Goal: Transaction & Acquisition: Download file/media

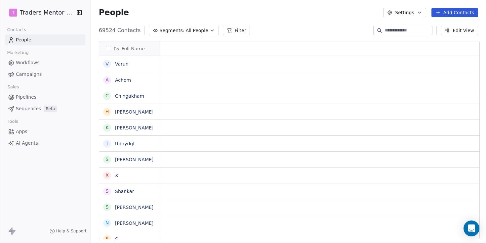
scroll to position [0, 0]
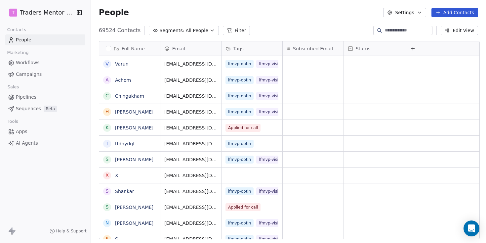
click at [46, 14] on html "T Traders Mentor School Contacts People Marketing Workflows Campaigns Sales Pip…" at bounding box center [243, 121] width 486 height 243
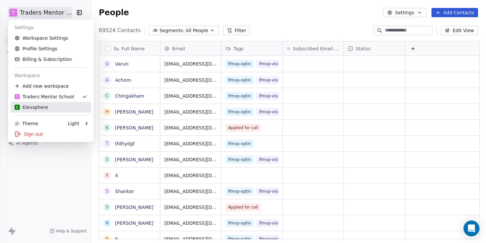
click at [33, 109] on div "E Elevsphere" at bounding box center [31, 107] width 33 height 7
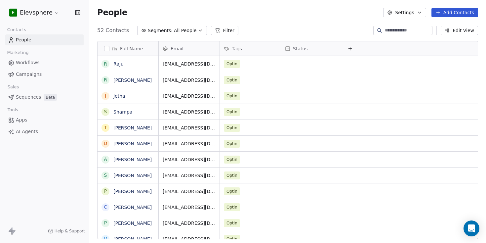
click at [27, 72] on span "Campaigns" at bounding box center [29, 74] width 26 height 7
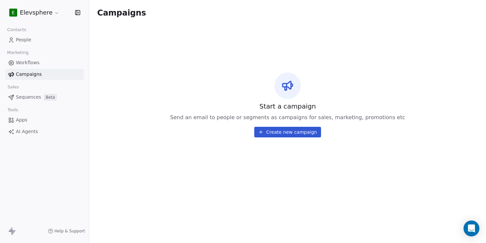
click at [29, 65] on span "Workflows" at bounding box center [28, 62] width 24 height 7
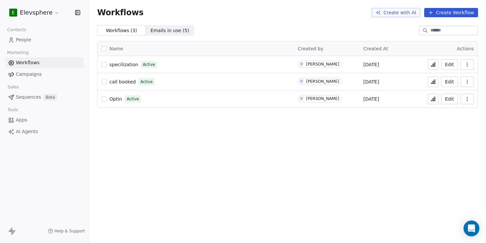
click at [110, 101] on span "Optin" at bounding box center [115, 98] width 13 height 5
click at [130, 64] on span "specilization" at bounding box center [123, 64] width 29 height 5
click at [130, 83] on span "call booked" at bounding box center [122, 81] width 26 height 5
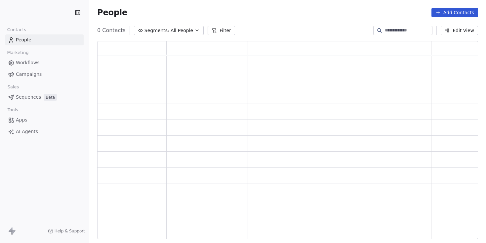
scroll to position [198, 381]
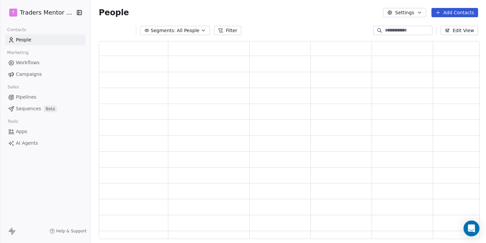
click at [49, 13] on html "T Traders Mentor School Contacts People Marketing Workflows Campaigns Sales Pip…" at bounding box center [243, 121] width 486 height 243
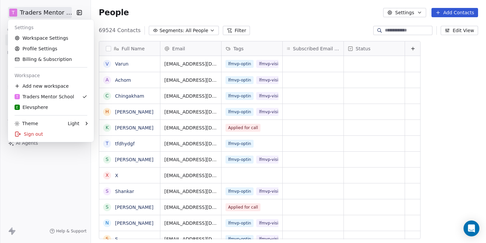
scroll to position [214, 397]
click at [32, 108] on div "E Elevsphere" at bounding box center [31, 107] width 33 height 7
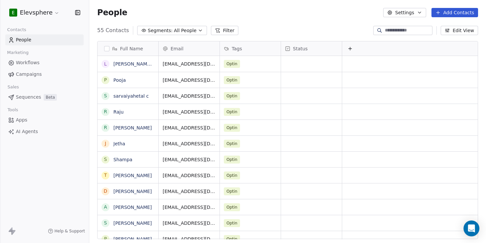
click at [193, 29] on button "Segments: All People" at bounding box center [172, 30] width 70 height 9
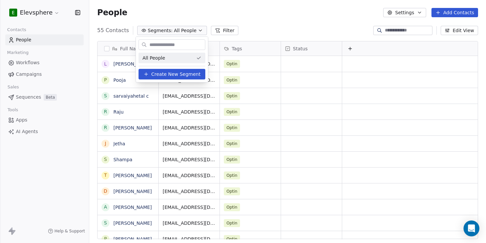
click at [276, 19] on html "E Elevsphere Contacts People Marketing Workflows Campaigns Sales Sequences Beta…" at bounding box center [243, 121] width 486 height 243
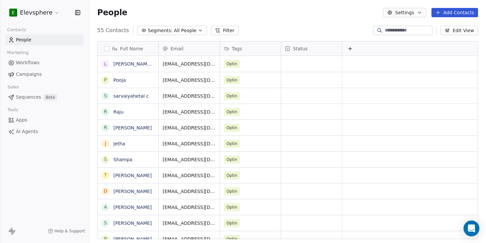
click at [401, 14] on button "Settings" at bounding box center [404, 12] width 43 height 9
click at [325, 26] on html "E Elevsphere Contacts People Marketing Workflows Campaigns Sales Sequences Beta…" at bounding box center [243, 121] width 486 height 243
click at [411, 11] on button "Settings" at bounding box center [404, 12] width 43 height 9
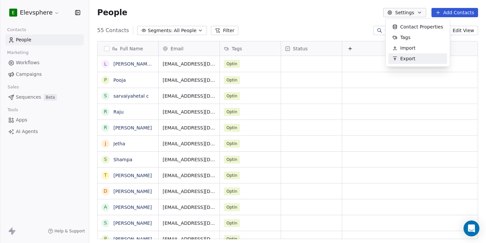
click at [399, 60] on div "Export" at bounding box center [404, 58] width 31 height 11
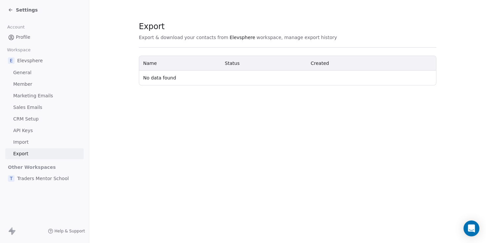
click at [20, 83] on span "Member" at bounding box center [22, 84] width 19 height 7
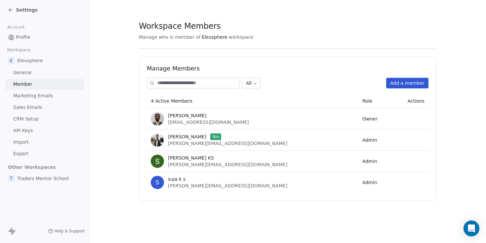
click at [16, 155] on span "Export" at bounding box center [20, 153] width 15 height 7
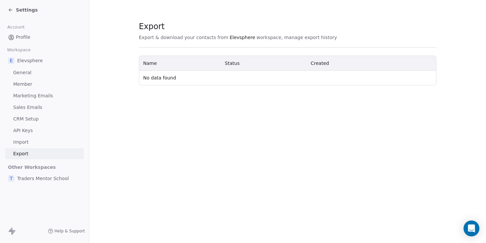
click at [20, 35] on span "Profile" at bounding box center [23, 37] width 15 height 7
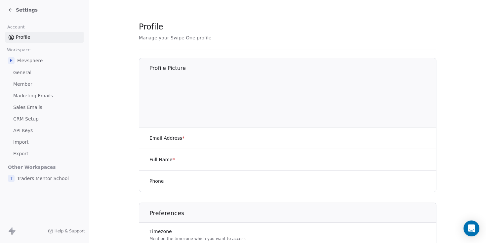
click at [12, 8] on icon at bounding box center [10, 9] width 5 height 5
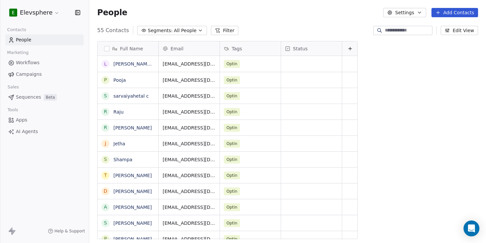
scroll to position [214, 397]
click at [105, 49] on button "button" at bounding box center [106, 48] width 5 height 5
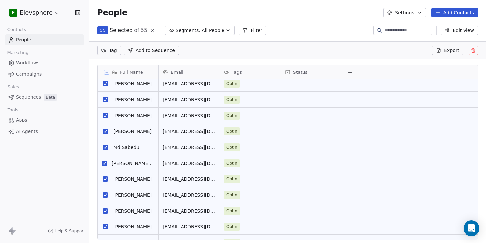
scroll to position [0, 0]
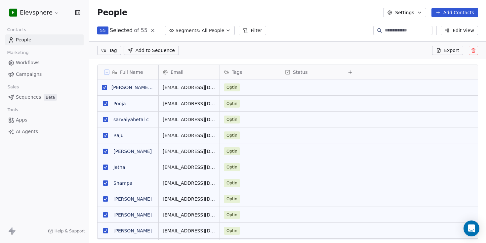
click at [443, 53] on button "Export" at bounding box center [447, 50] width 31 height 9
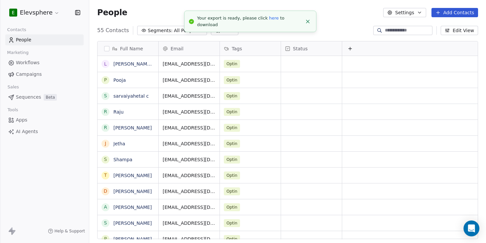
click at [180, 33] on span "All People" at bounding box center [185, 30] width 22 height 7
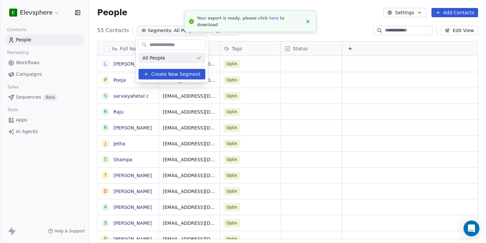
click at [163, 11] on html "E Elevsphere Contacts People Marketing Workflows Campaigns Sales Sequences Beta…" at bounding box center [243, 121] width 486 height 243
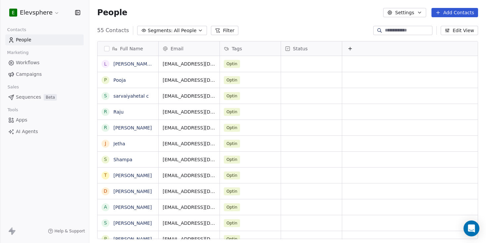
click at [226, 27] on button "Filter" at bounding box center [224, 30] width 27 height 9
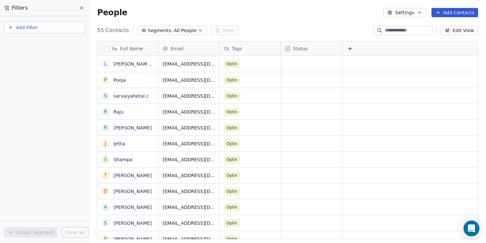
click at [256, 25] on div "People Settings Add Contacts" at bounding box center [287, 12] width 397 height 25
click at [456, 29] on button "Edit View" at bounding box center [459, 30] width 37 height 9
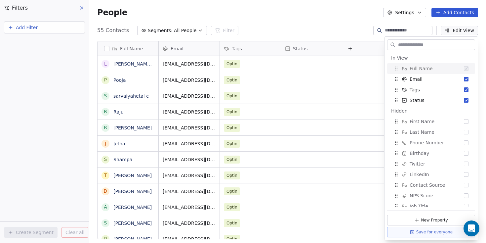
click at [419, 43] on input "text" at bounding box center [436, 45] width 78 height 10
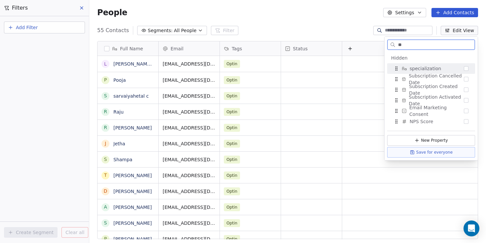
click at [466, 70] on button "Suggestions" at bounding box center [466, 68] width 5 height 5
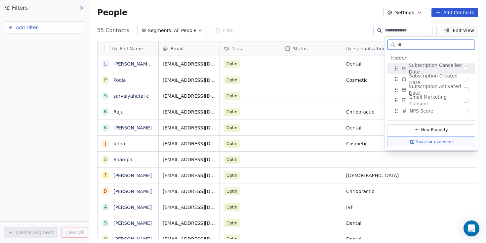
click at [409, 48] on input "**" at bounding box center [436, 45] width 78 height 10
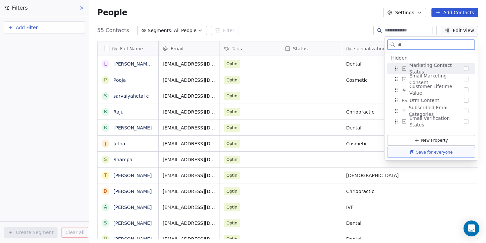
type input "*"
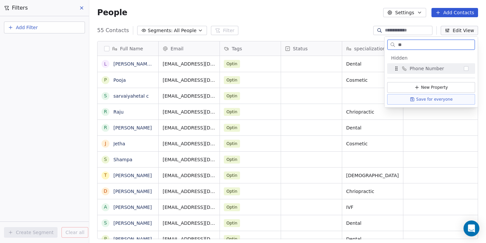
type input "**"
click at [466, 66] on button "Suggestions" at bounding box center [466, 68] width 5 height 5
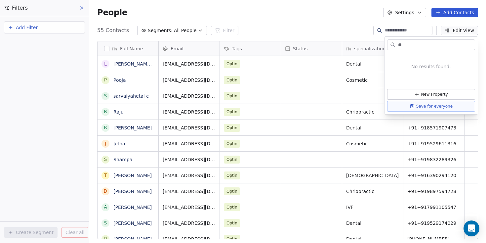
click at [326, 15] on div "People Settings Add Contacts" at bounding box center [287, 12] width 381 height 9
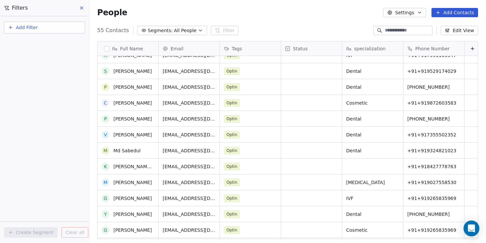
scroll to position [313, 0]
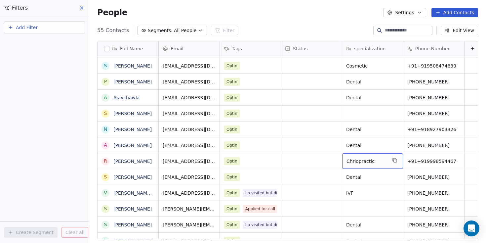
click at [361, 160] on span "Chriopractic" at bounding box center [367, 161] width 40 height 7
click at [328, 18] on html "E Elevsphere Contacts People Marketing Workflows Campaigns Sales Sequences Beta…" at bounding box center [243, 121] width 486 height 243
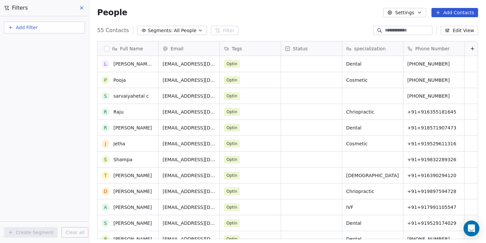
scroll to position [0, 0]
click at [107, 50] on button "button" at bounding box center [106, 48] width 5 height 5
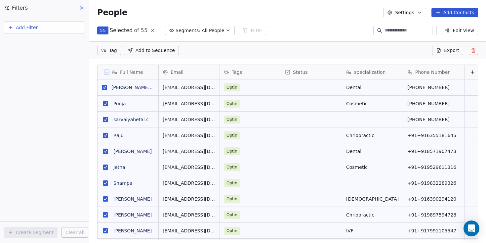
click at [444, 49] on button "Export" at bounding box center [447, 50] width 31 height 9
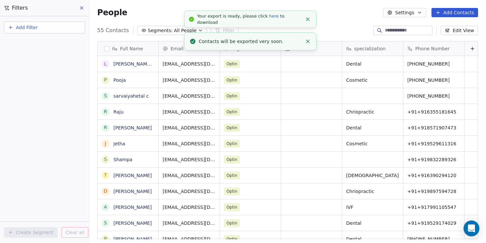
click at [269, 19] on link "here" at bounding box center [274, 16] width 10 height 5
